Goal: Navigation & Orientation: Find specific page/section

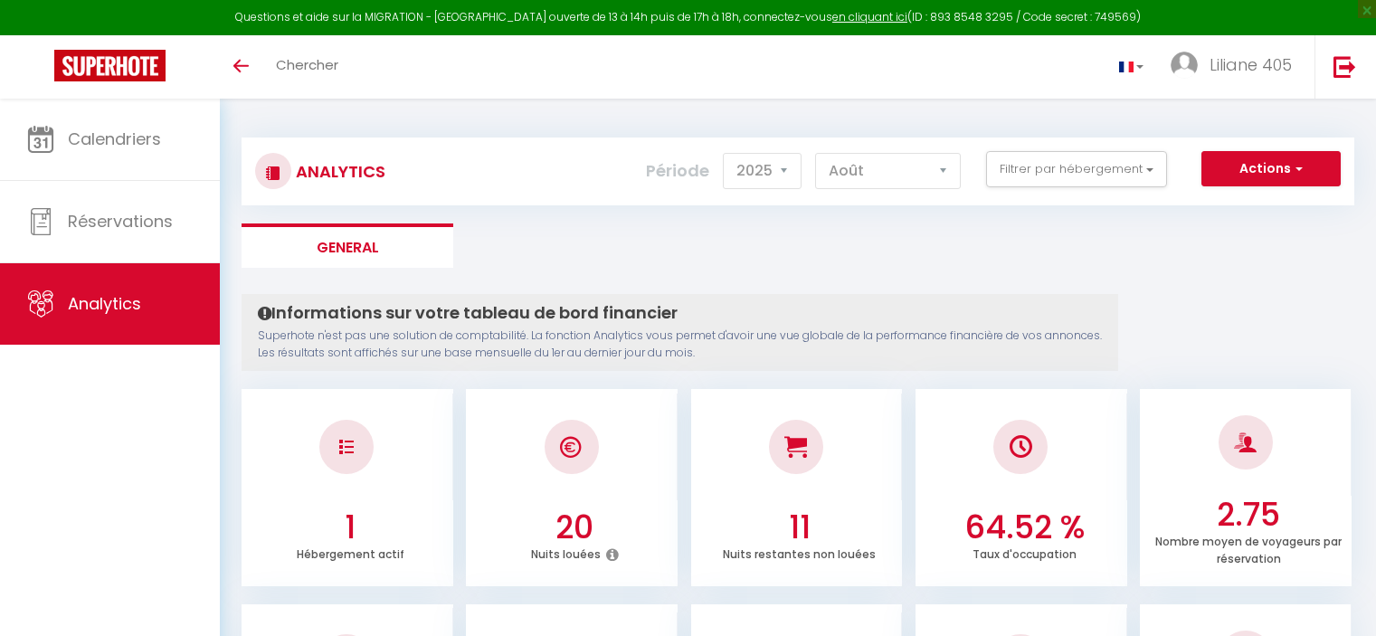
select select "2025"
select select "8"
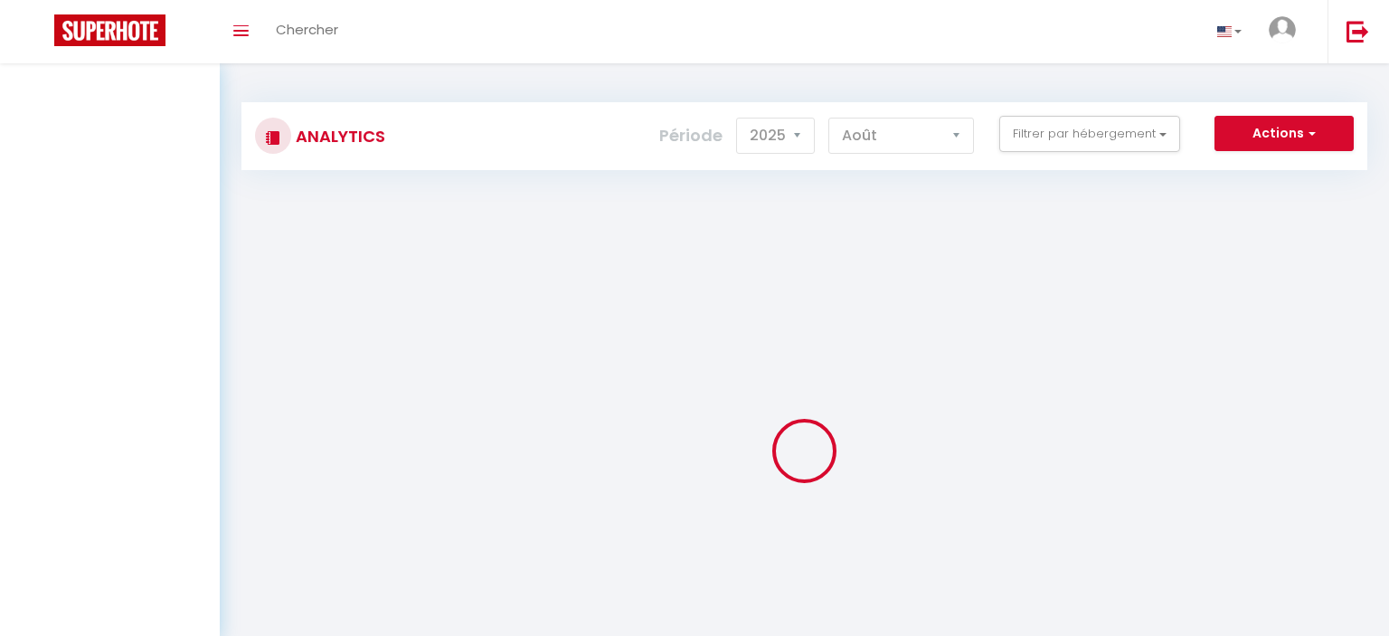
select select "2025"
select select "8"
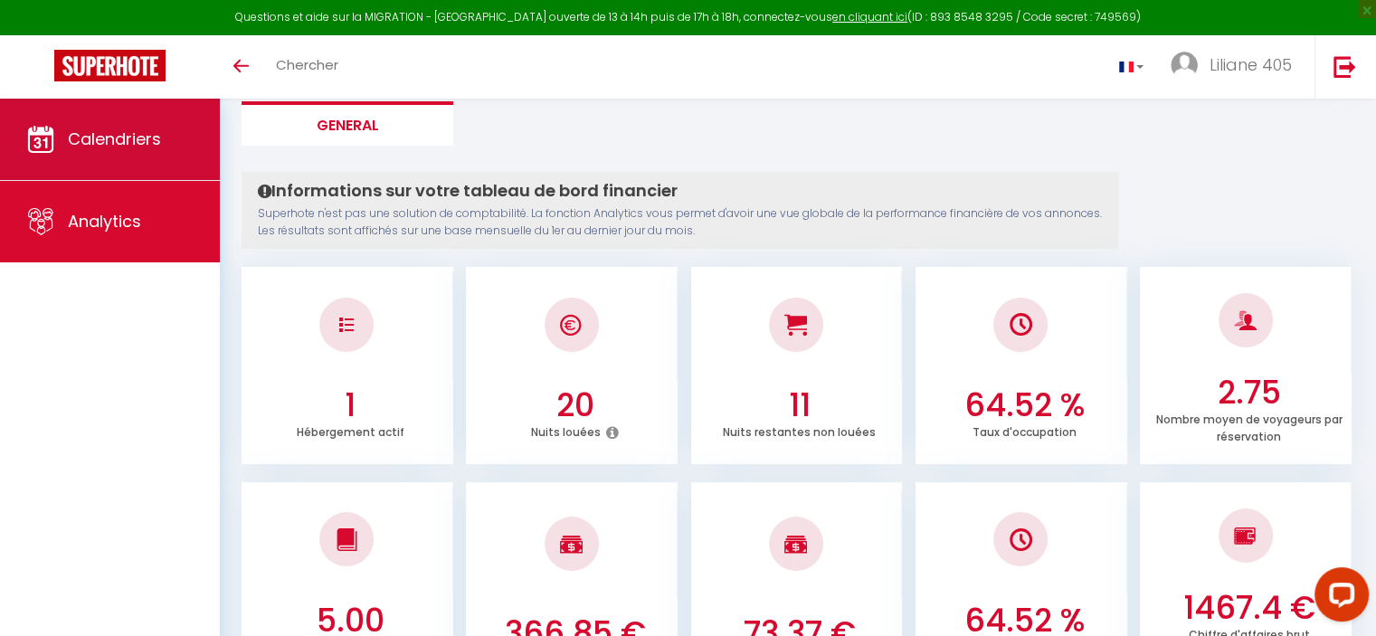
click at [109, 139] on span "Calendriers" at bounding box center [114, 139] width 93 height 23
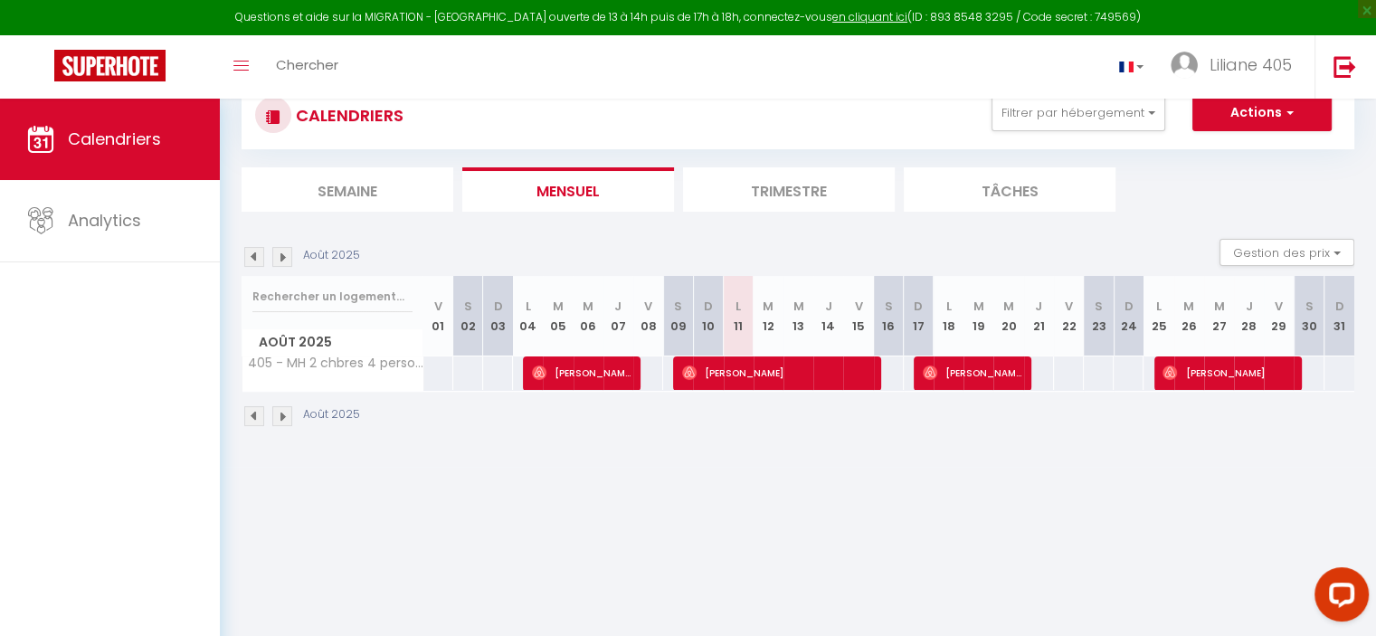
scroll to position [98, 0]
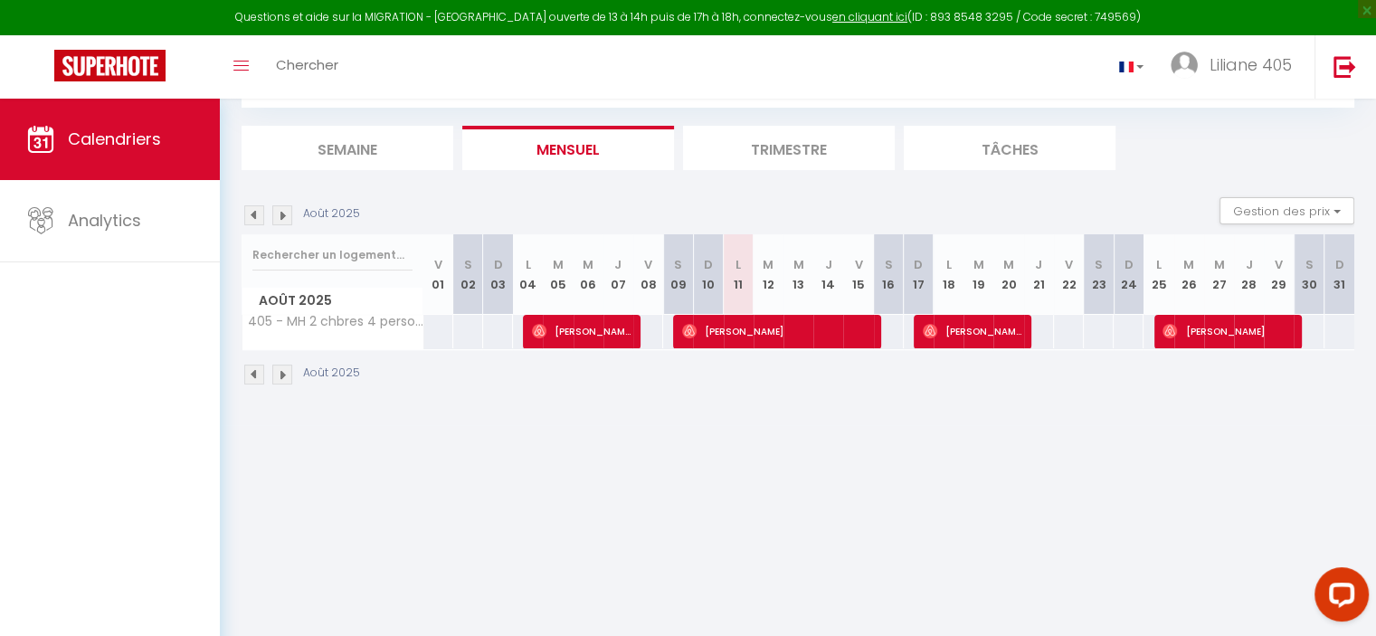
click at [513, 144] on li "Mensuel" at bounding box center [568, 148] width 212 height 44
click at [99, 128] on span "Calendriers" at bounding box center [114, 139] width 93 height 23
click at [371, 150] on li "Semaine" at bounding box center [348, 148] width 212 height 44
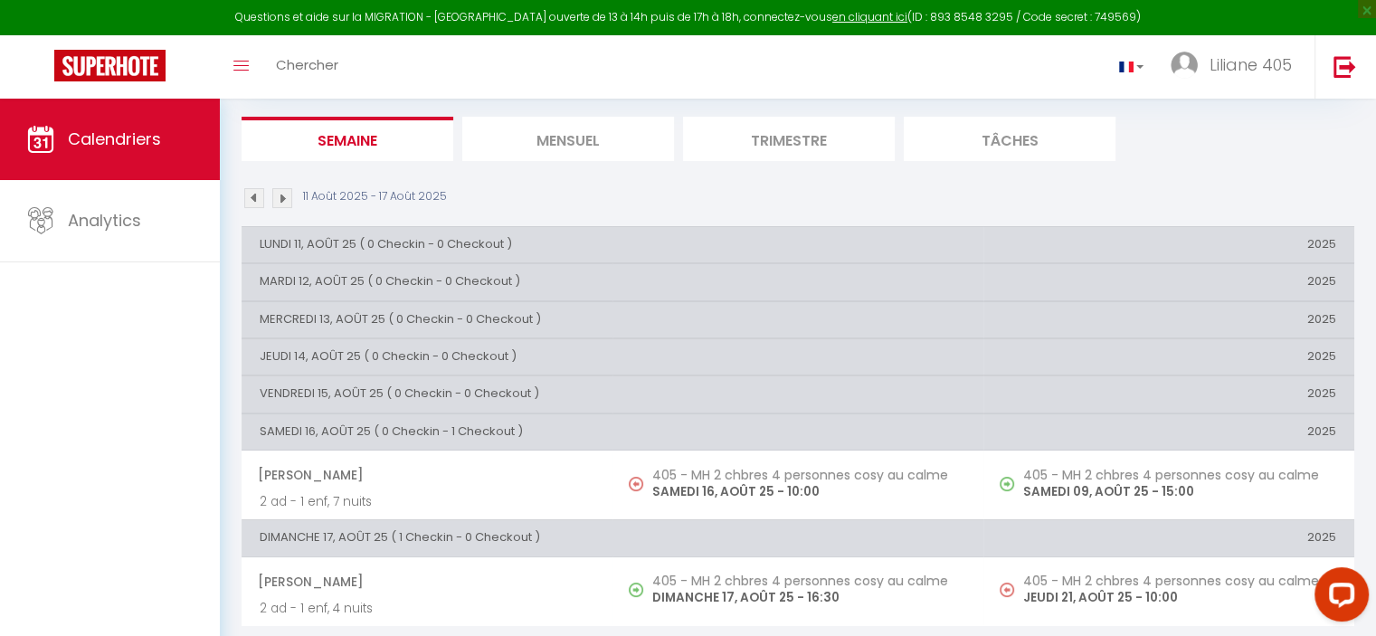
scroll to position [92, 0]
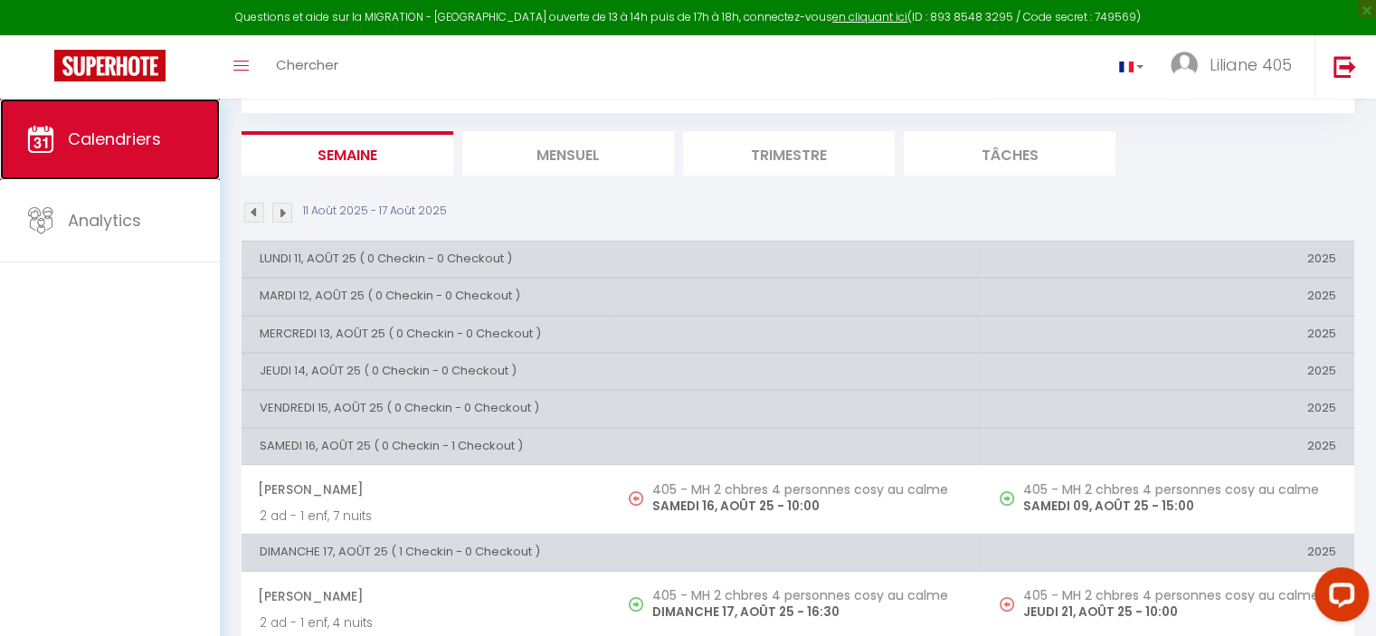
click at [110, 146] on span "Calendriers" at bounding box center [114, 139] width 93 height 23
click at [583, 153] on li "Mensuel" at bounding box center [568, 153] width 212 height 44
